Goal: Download file/media

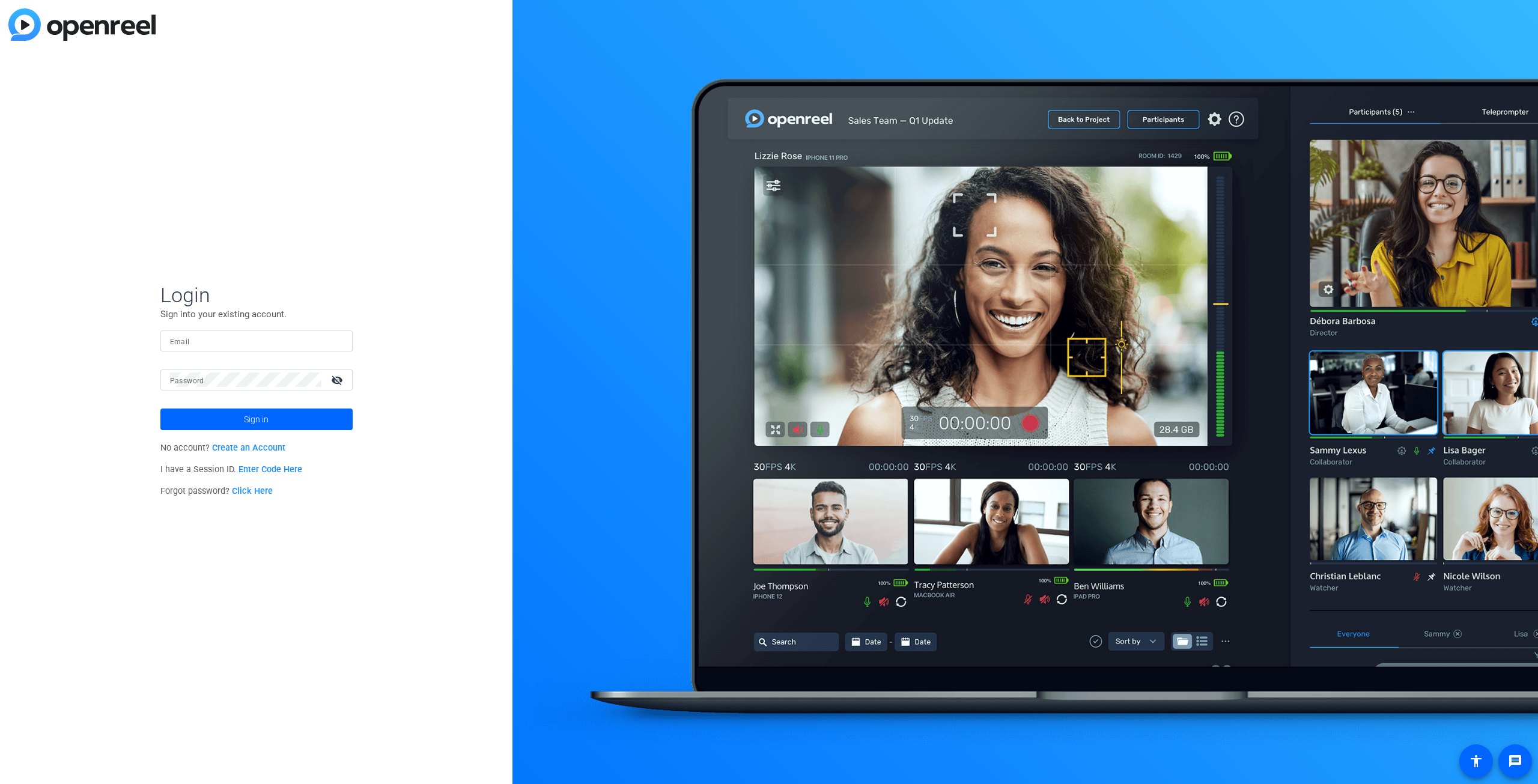
click at [244, 344] on input "Email" at bounding box center [256, 340] width 173 height 15
type input "[PERSON_NAME][EMAIL_ADDRESS][PERSON_NAME][PERSON_NAME][DOMAIN_NAME]"
click at [161, 408] on button "Sign in" at bounding box center [256, 418] width 192 height 21
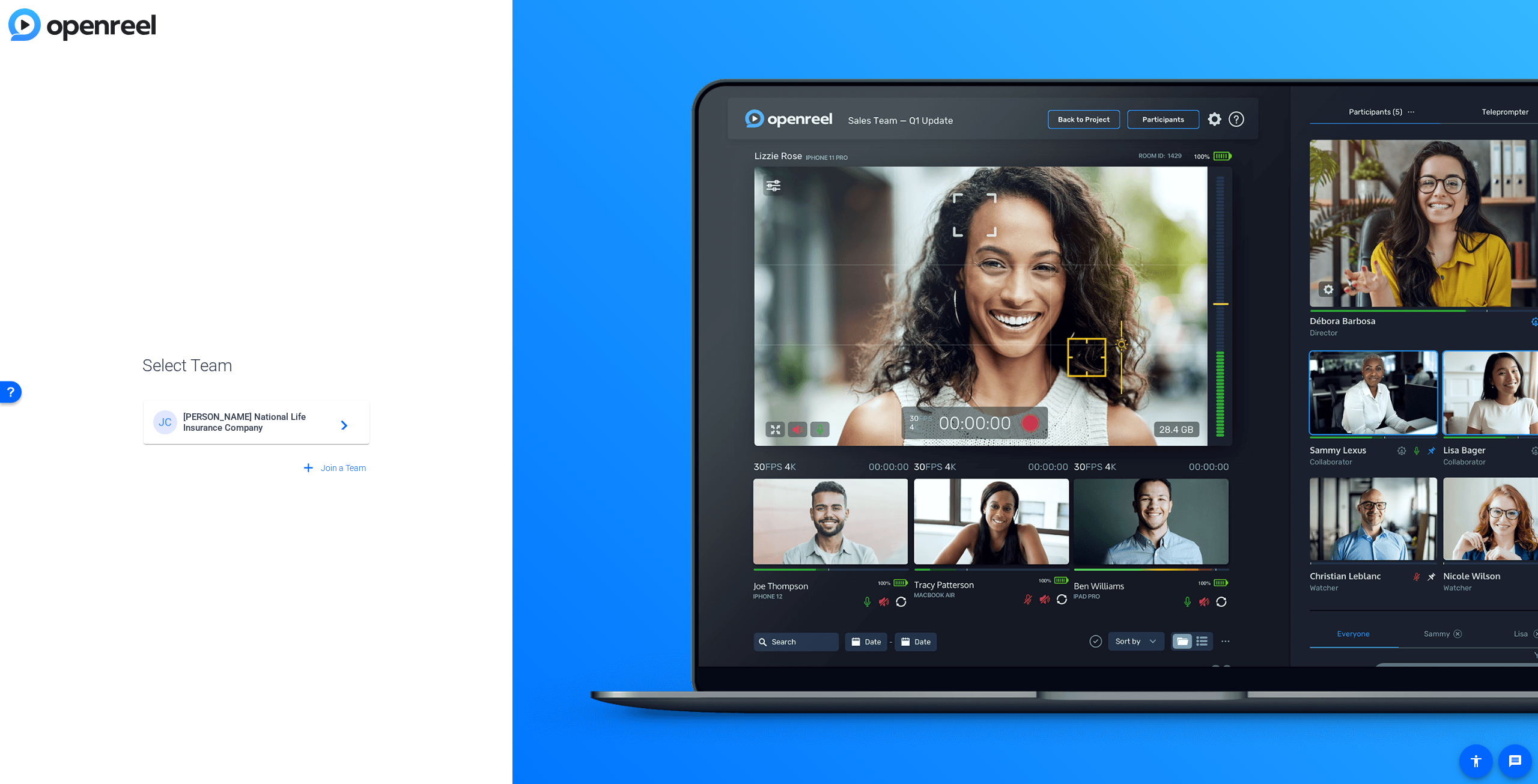
click at [236, 418] on span "[PERSON_NAME] National Life Insurance Company" at bounding box center [258, 422] width 150 height 21
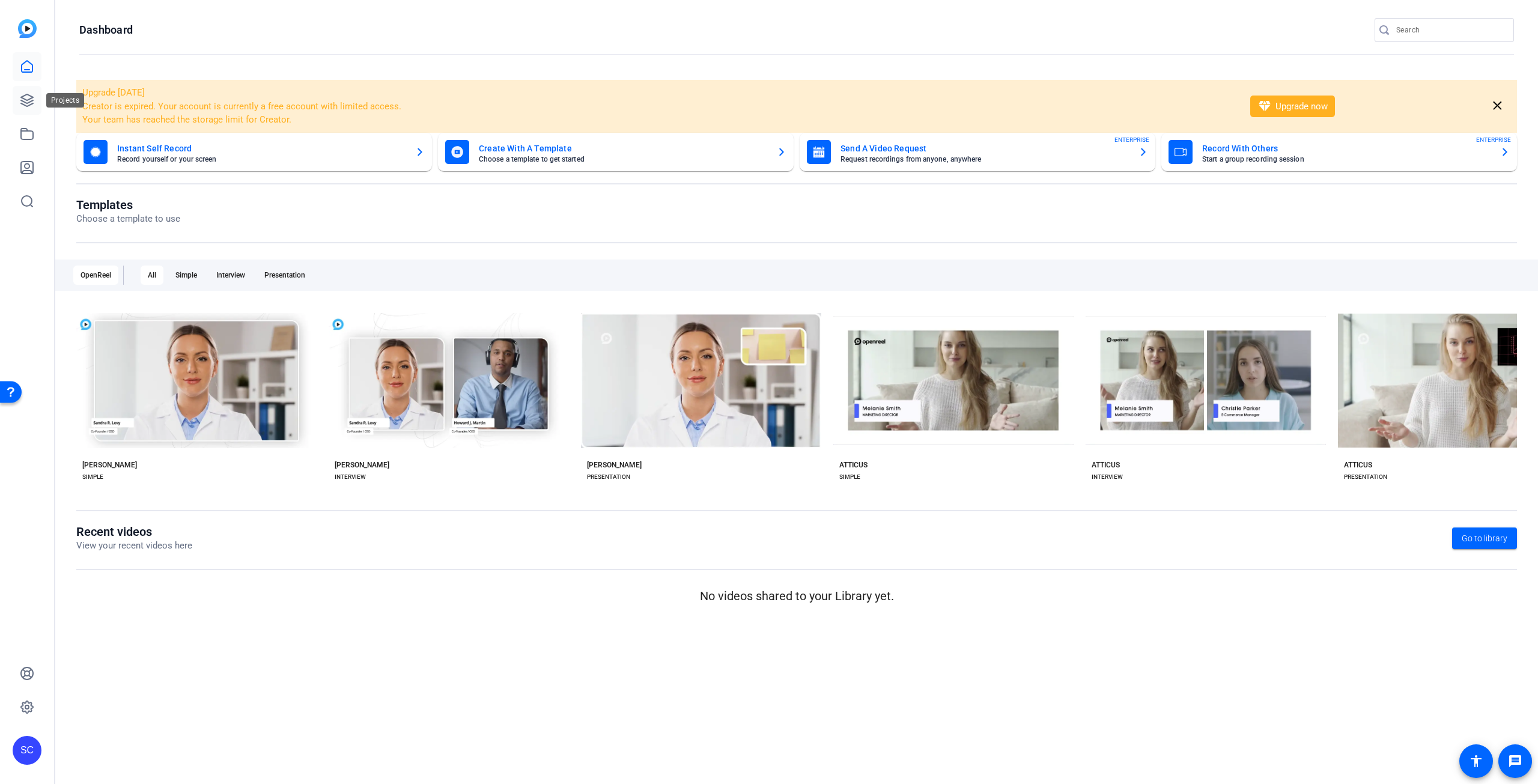
click at [31, 102] on icon at bounding box center [27, 100] width 12 height 12
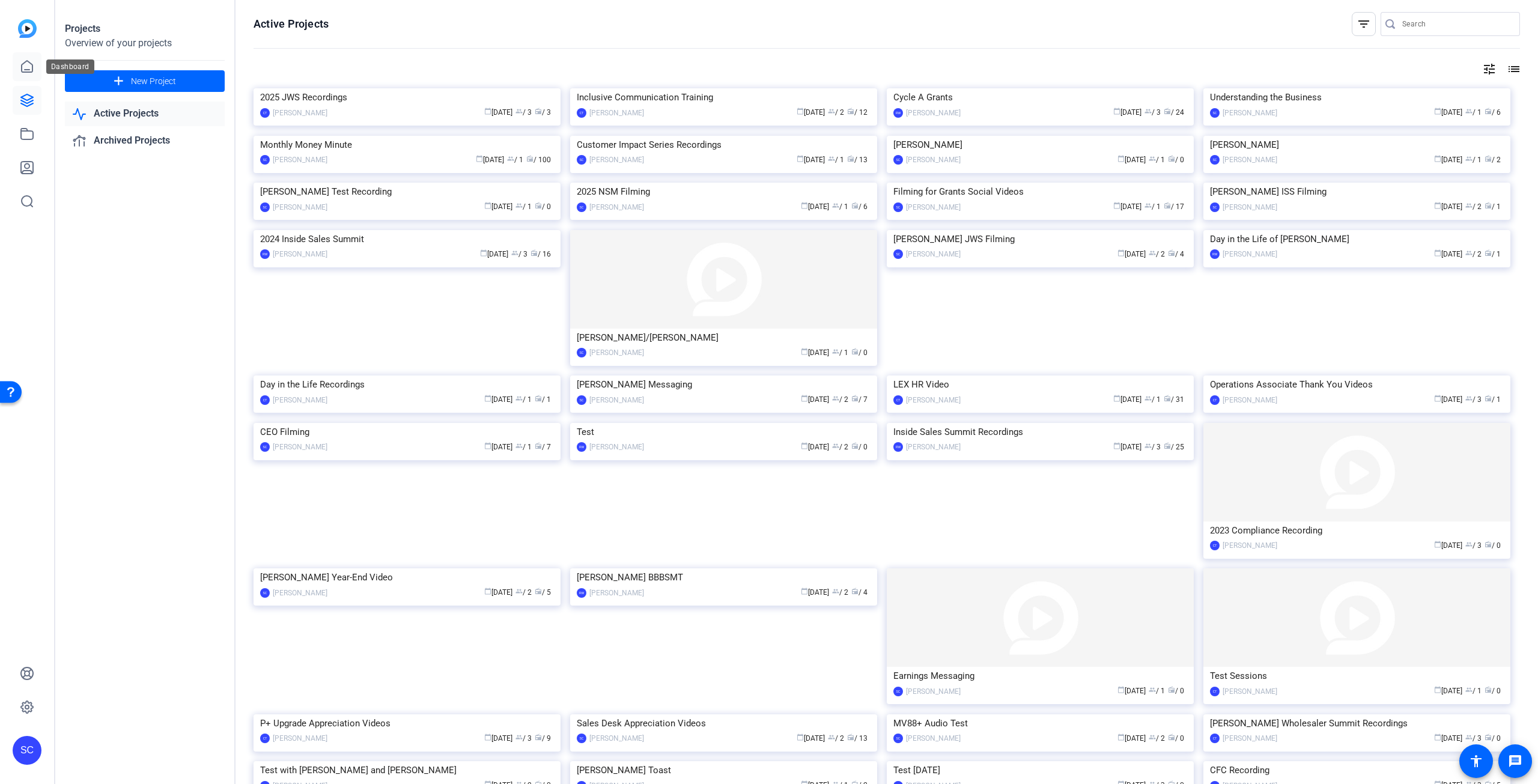
click at [27, 66] on icon at bounding box center [26, 67] width 15 height 15
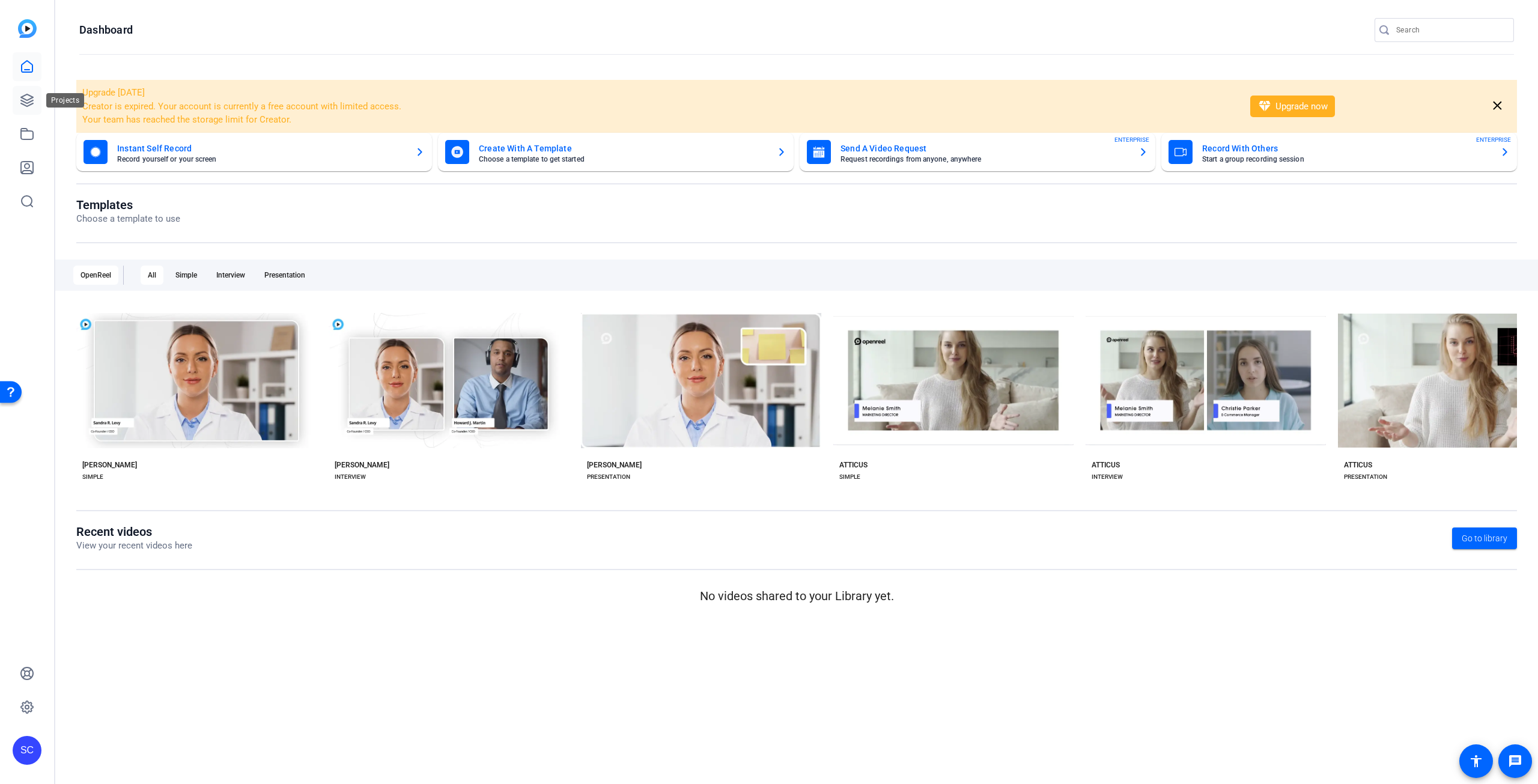
click at [25, 99] on icon at bounding box center [27, 100] width 12 height 12
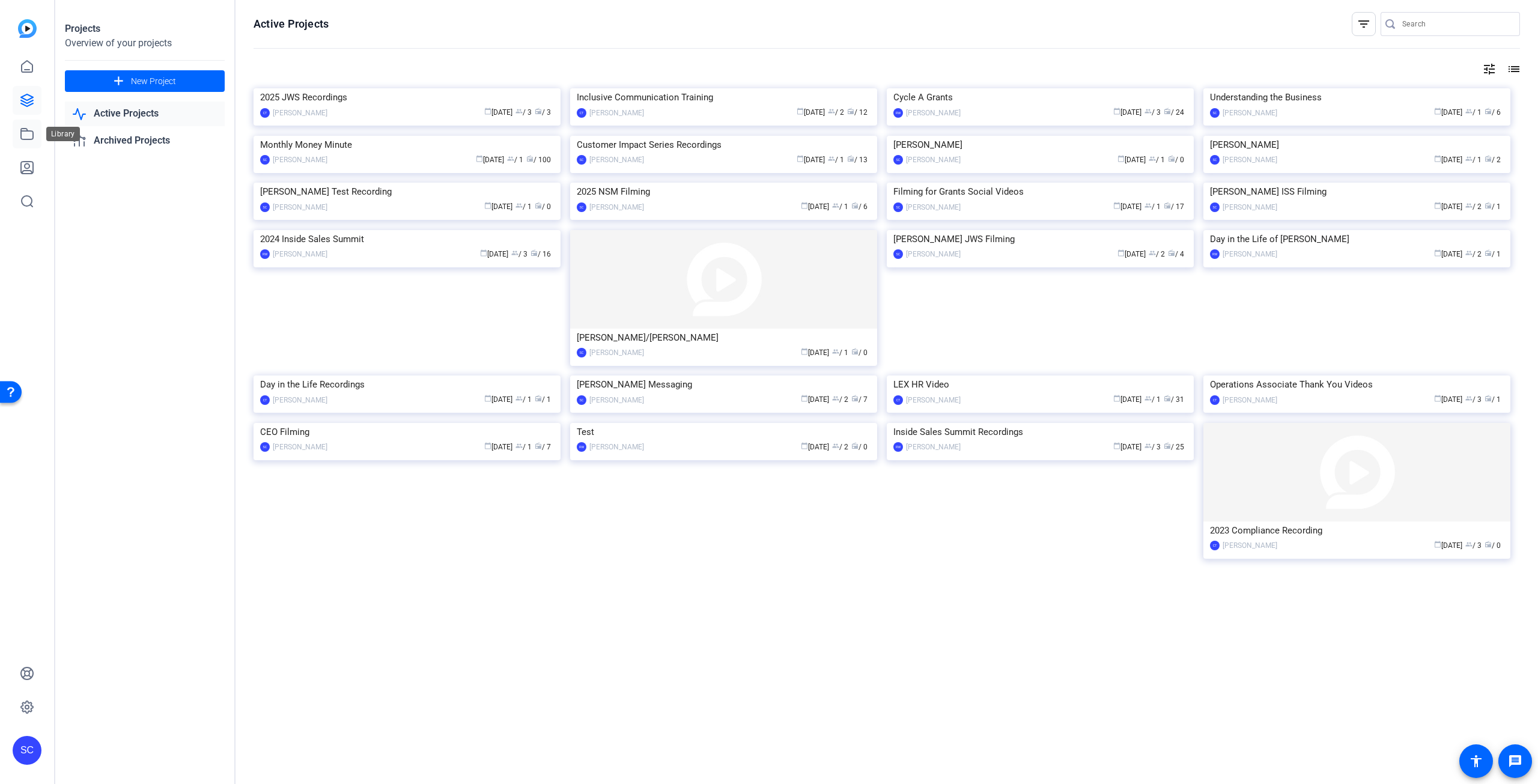
click at [23, 130] on icon at bounding box center [26, 133] width 15 height 15
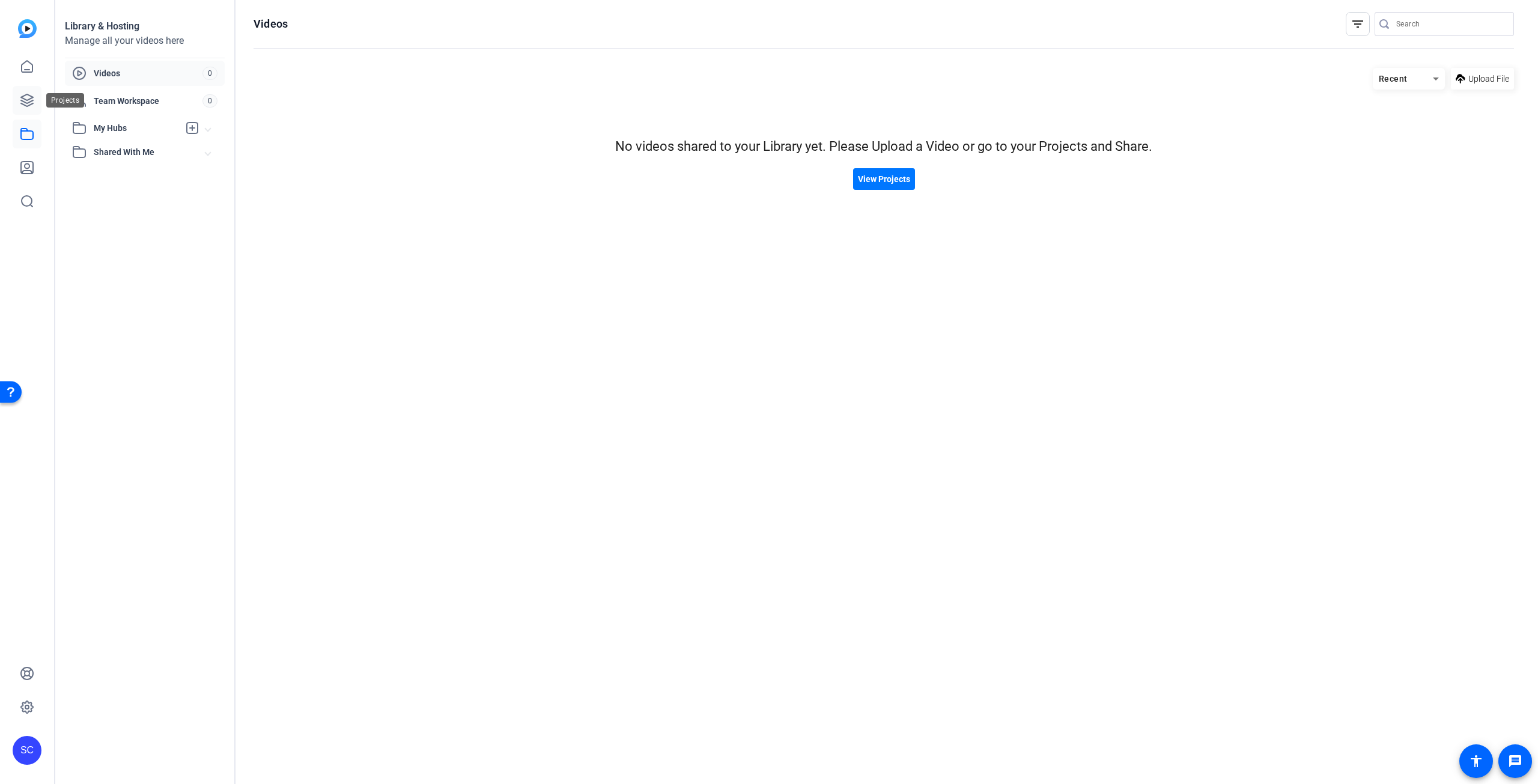
click at [23, 108] on link at bounding box center [27, 101] width 29 height 29
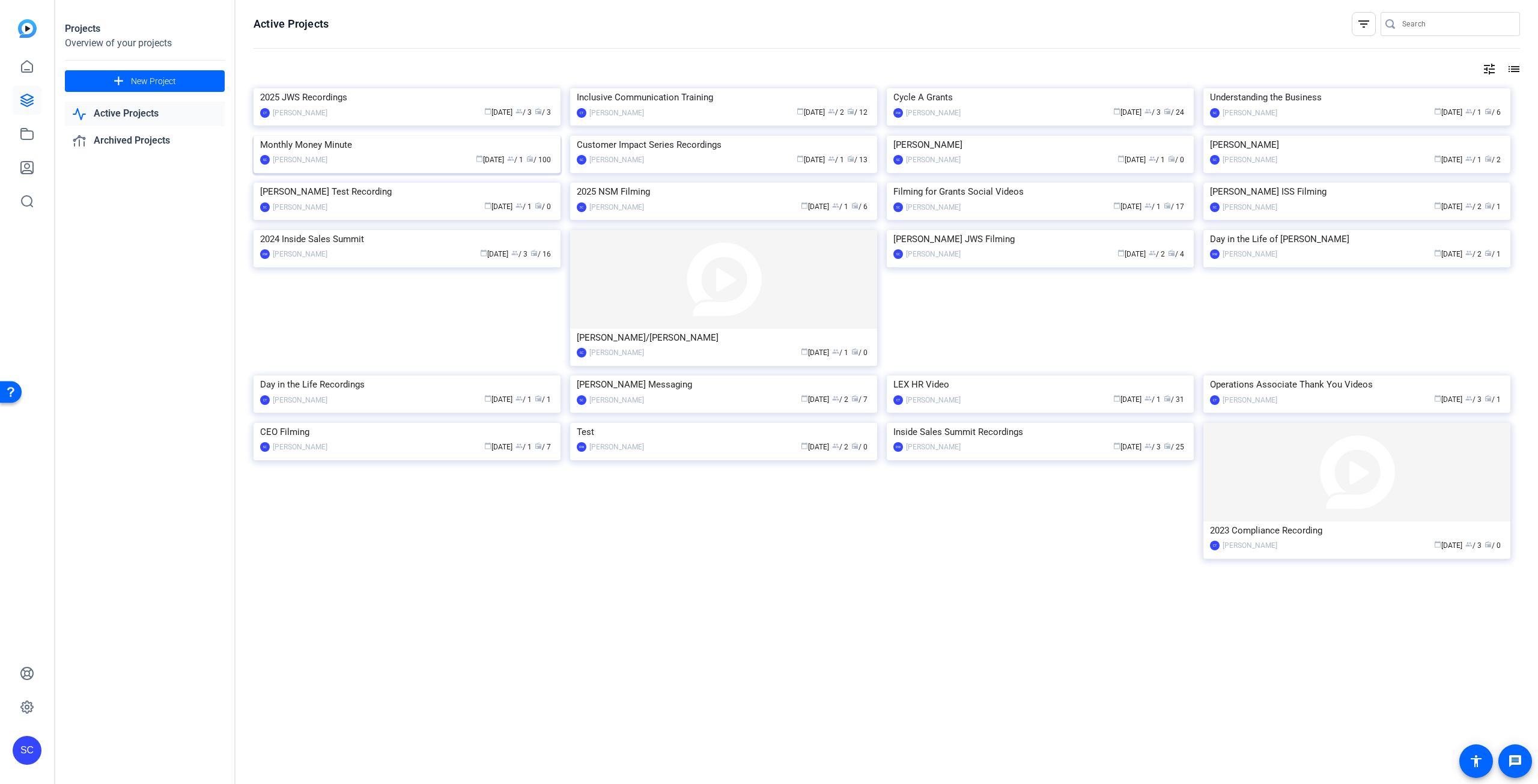
click at [438, 136] on img at bounding box center [407, 136] width 307 height 0
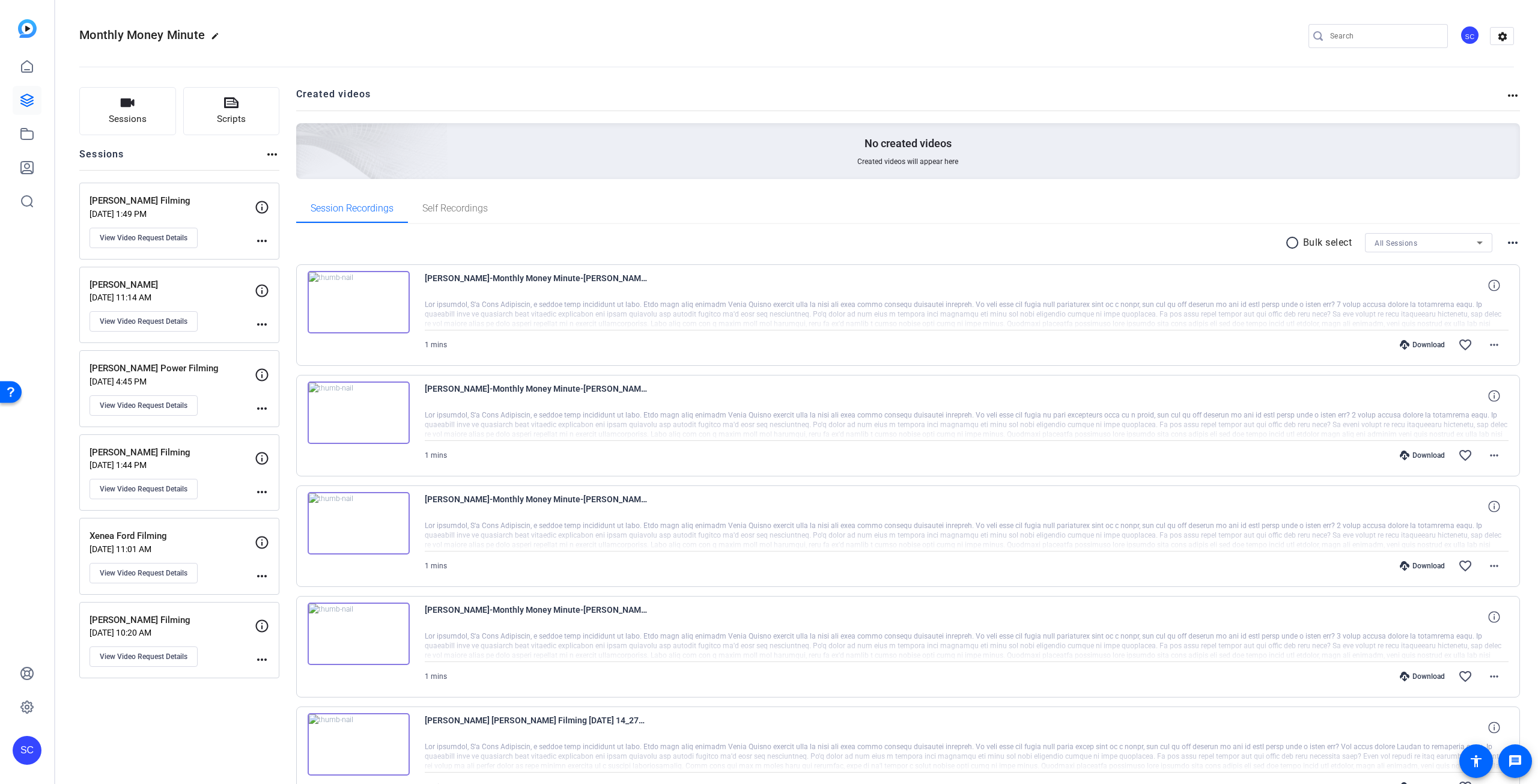
click at [1423, 342] on div "Download" at bounding box center [1422, 344] width 57 height 9
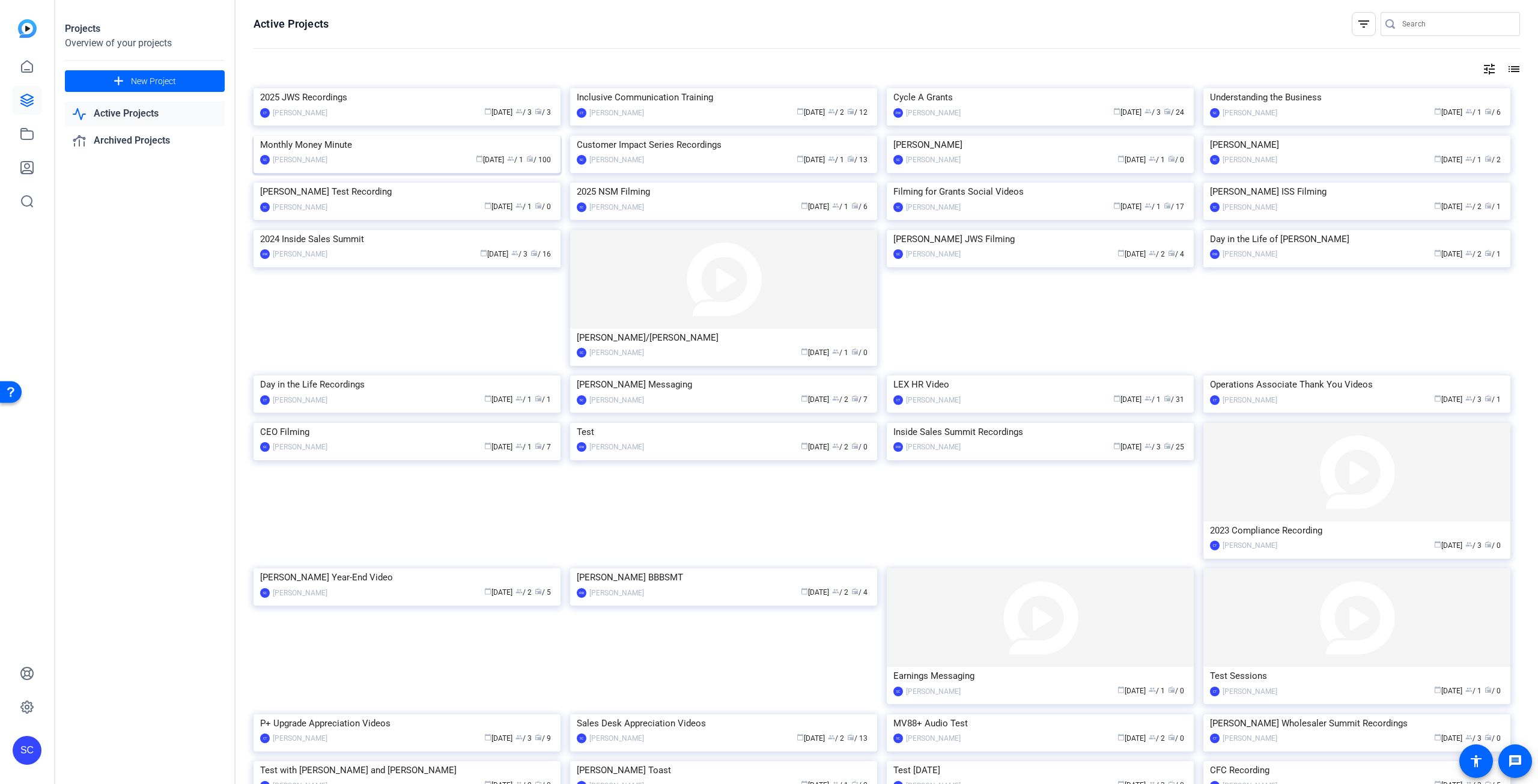
click at [408, 136] on img at bounding box center [407, 136] width 307 height 0
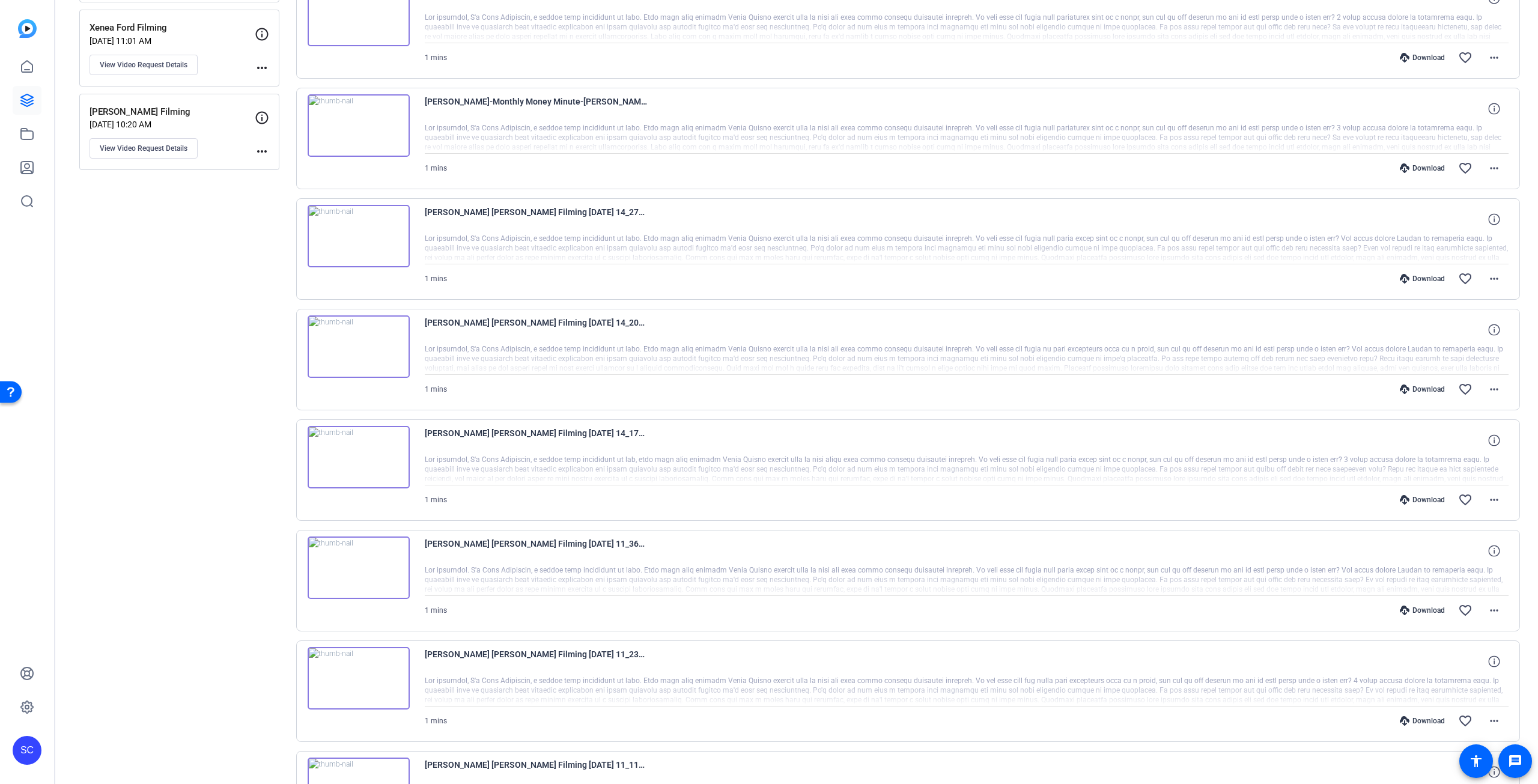
scroll to position [471, 0]
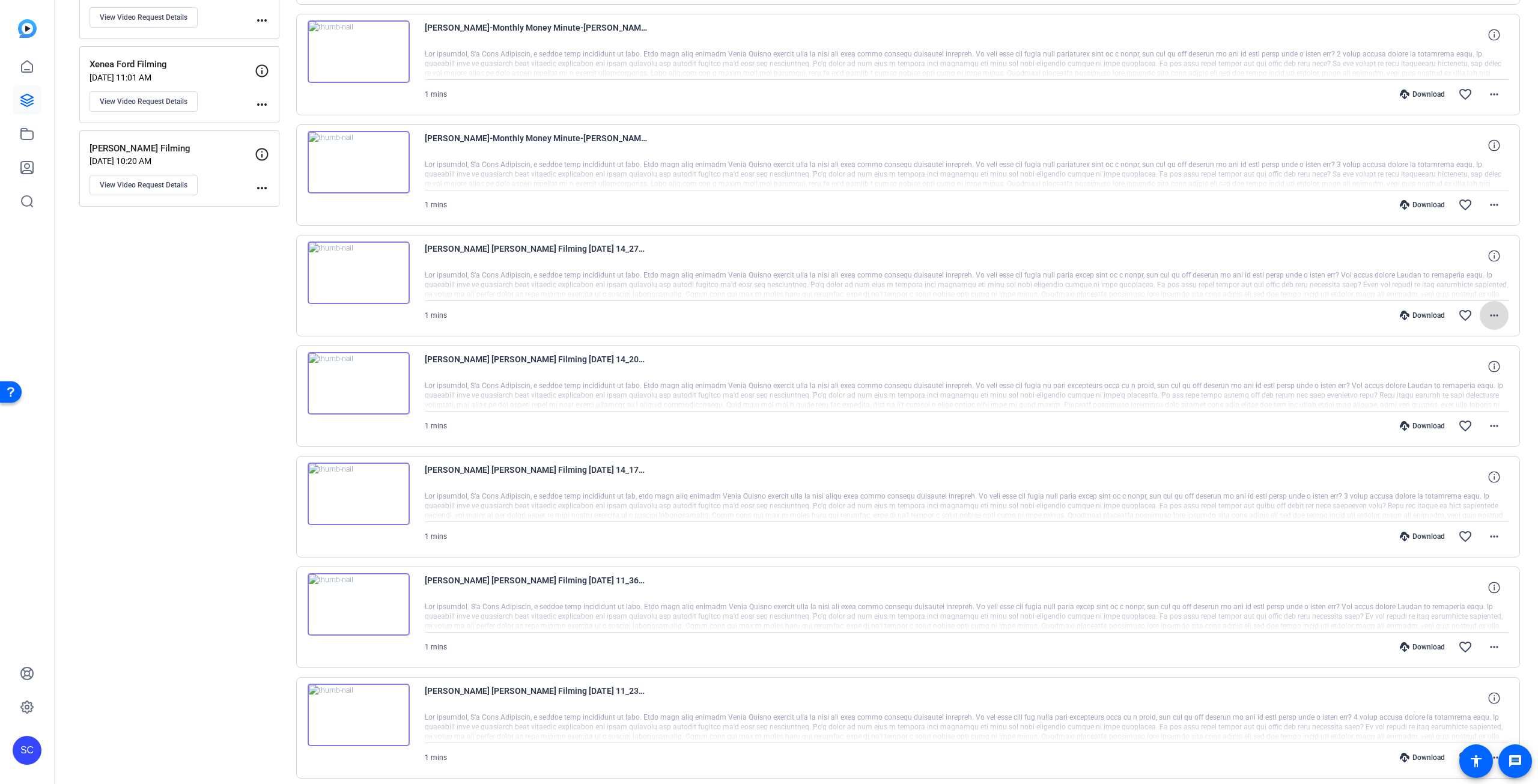
click at [1489, 315] on mat-icon "more_horiz" at bounding box center [1494, 315] width 15 height 15
click at [220, 341] on div at bounding box center [769, 392] width 1538 height 784
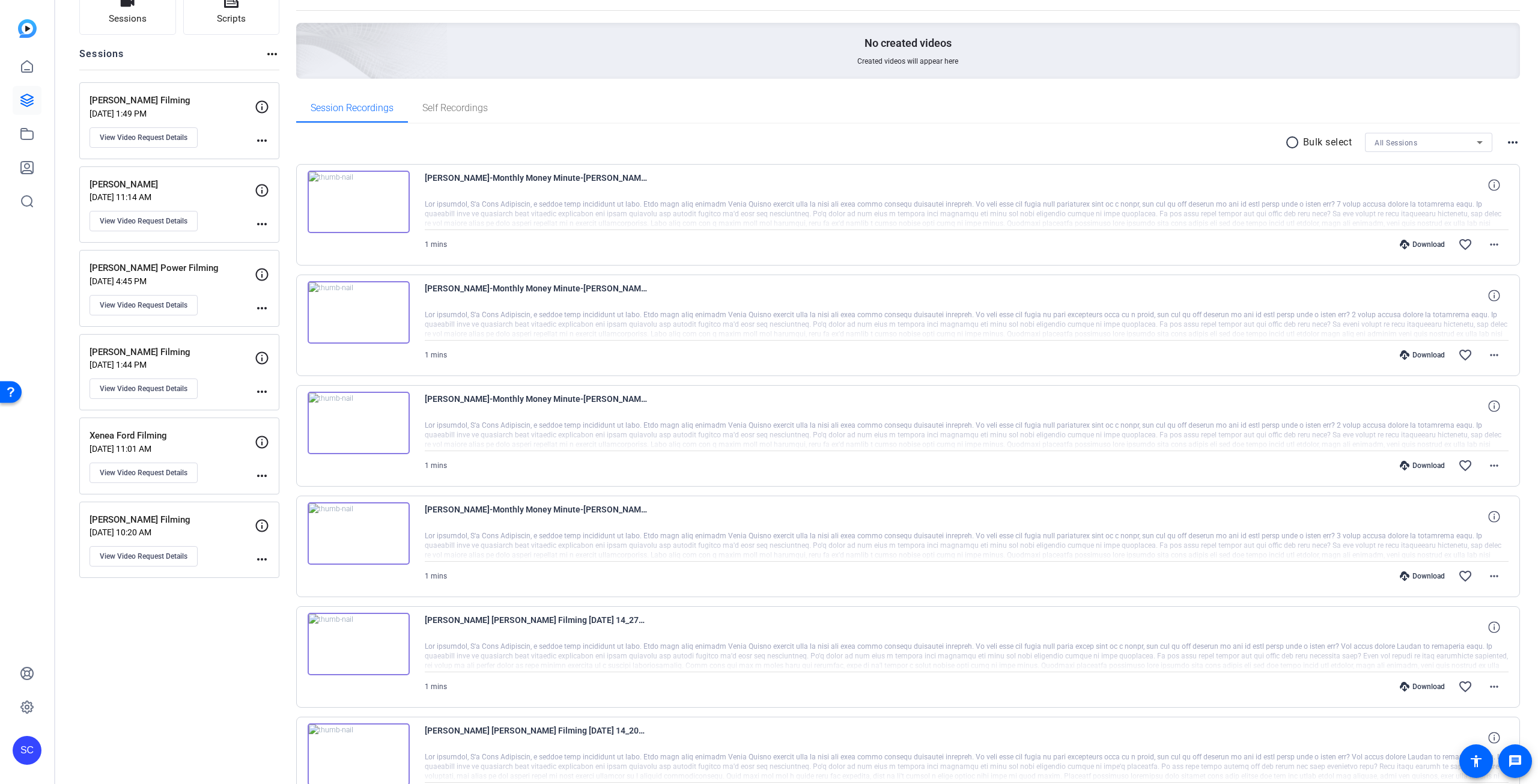
scroll to position [51, 0]
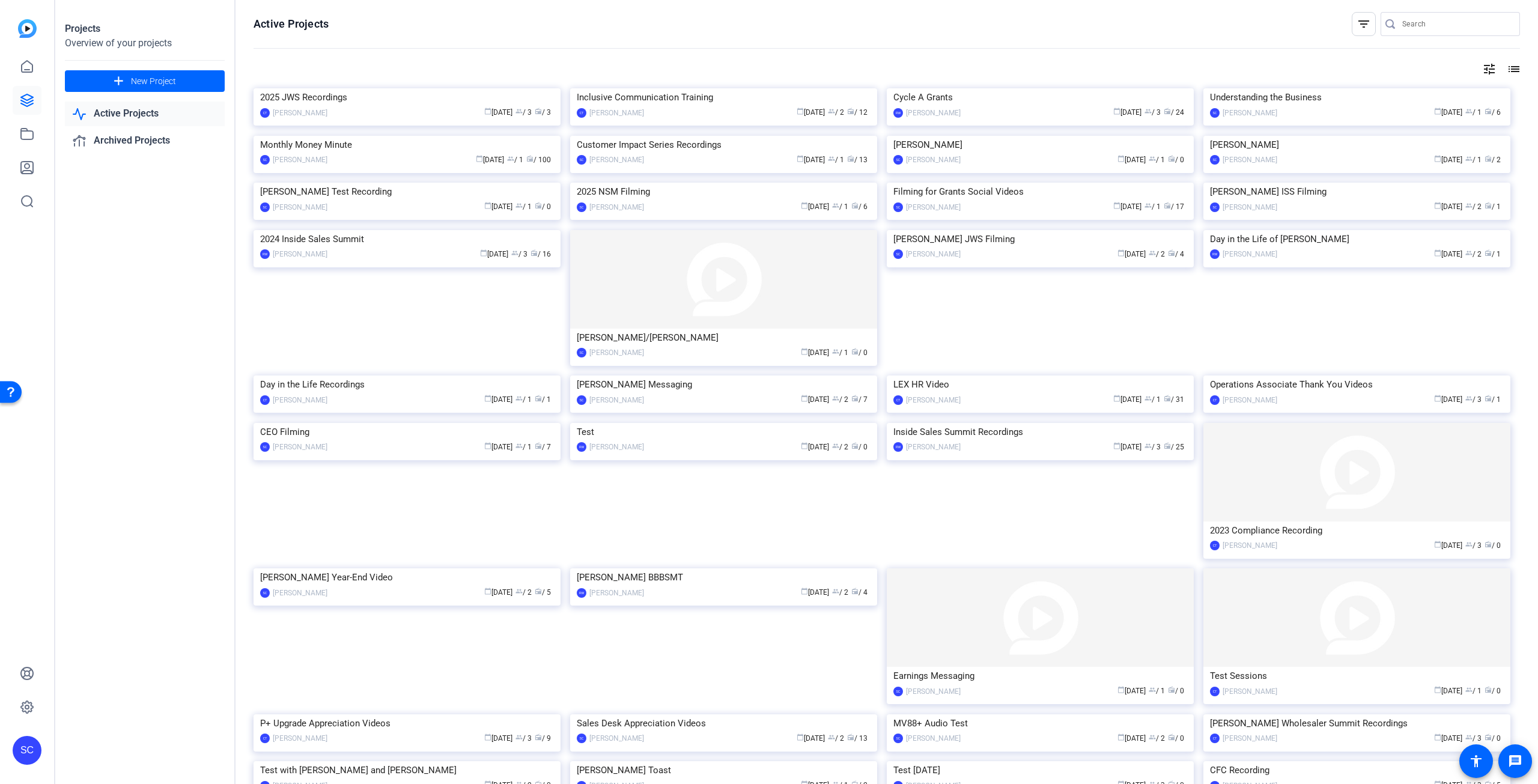
click at [434, 28] on openreel-page-title "Active Projects filter_list" at bounding box center [887, 24] width 1266 height 24
